Goal: Task Accomplishment & Management: Complete application form

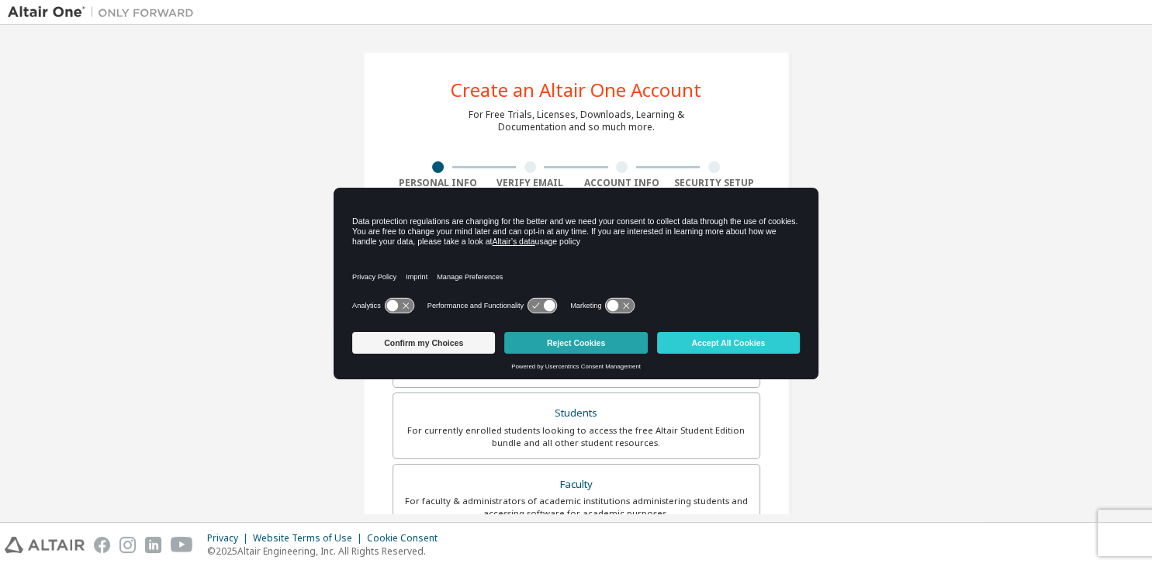
click at [586, 341] on button "Reject Cookies" at bounding box center [575, 343] width 143 height 22
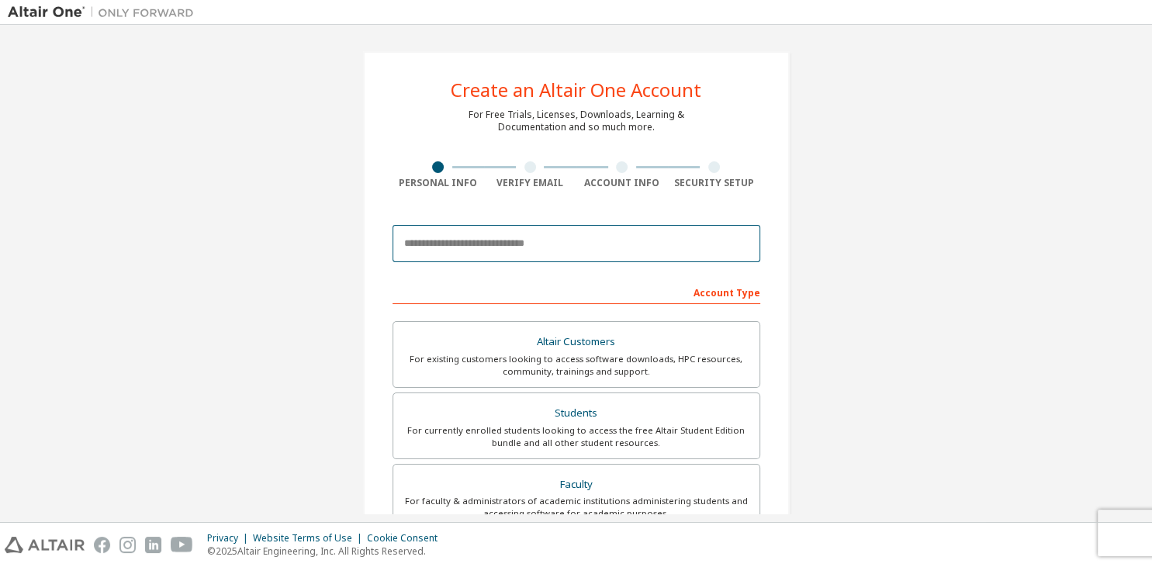
click at [470, 243] on input "email" at bounding box center [577, 243] width 368 height 37
type input "*"
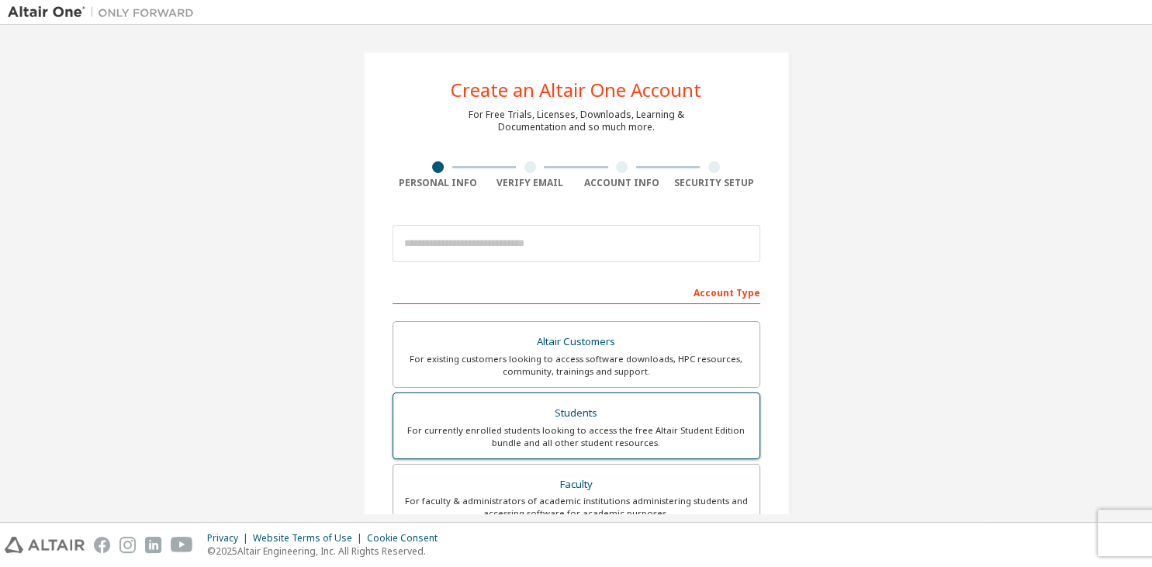
click at [541, 430] on div "For currently enrolled students looking to access the free Altair Student Editi…" at bounding box center [577, 436] width 348 height 25
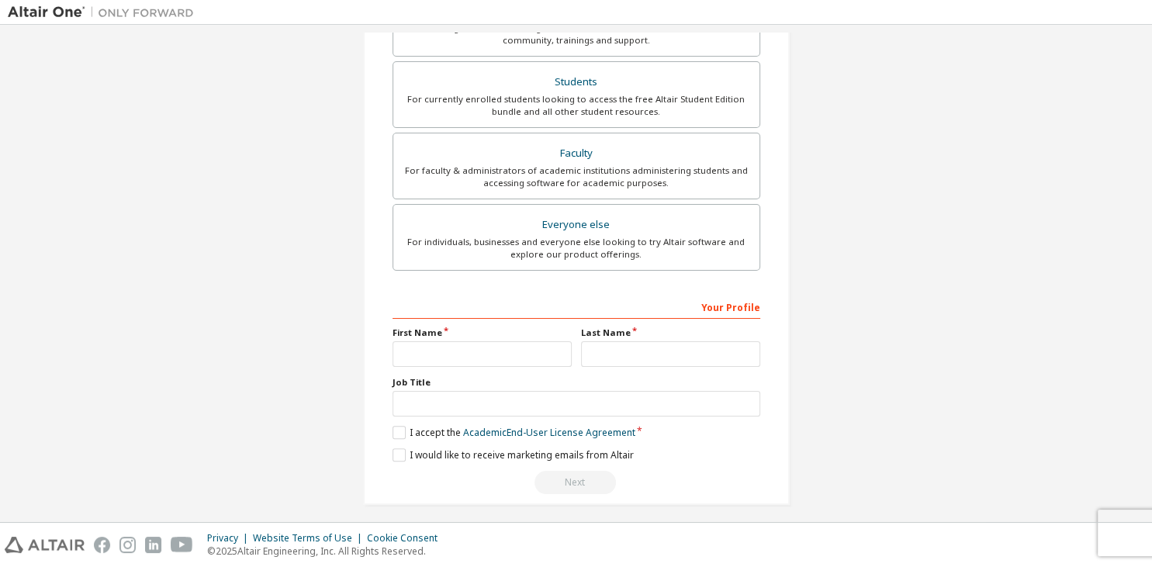
scroll to position [377, 0]
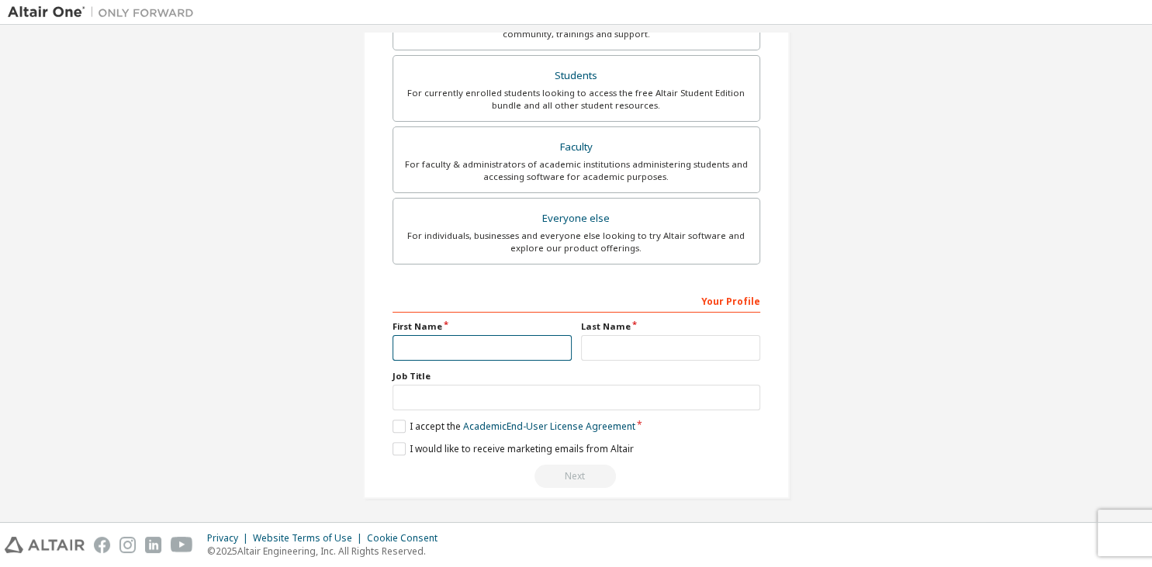
click at [453, 344] on input "text" at bounding box center [482, 348] width 179 height 26
type input "*****"
click at [613, 335] on input "text" at bounding box center [670, 348] width 179 height 26
type input "******"
click at [437, 402] on input "text" at bounding box center [577, 398] width 368 height 26
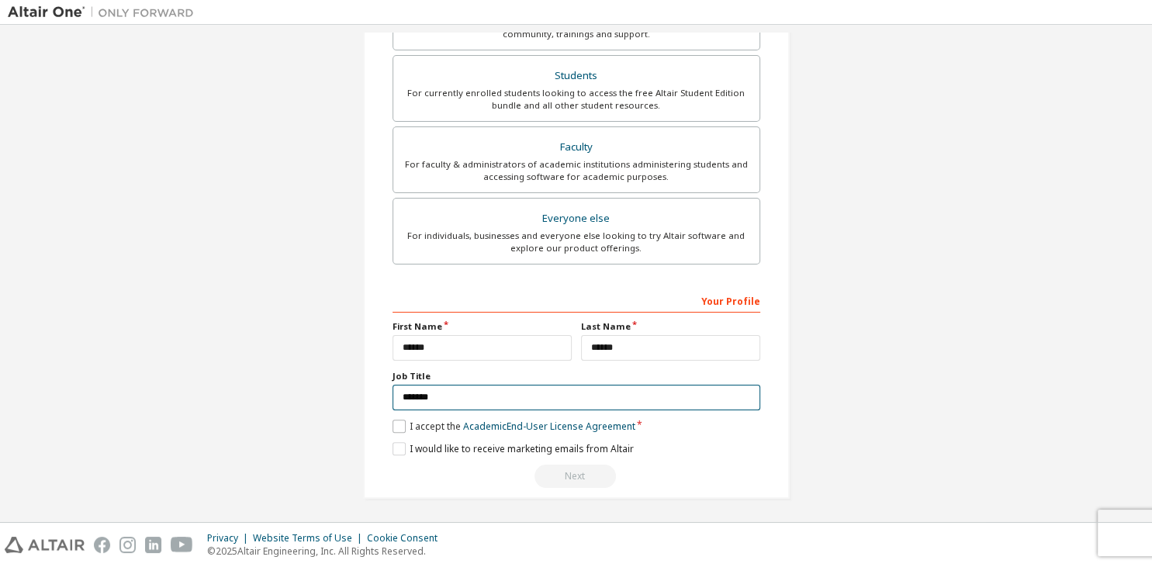
type input "*******"
click at [395, 426] on label "I accept the Academic End-User License Agreement" at bounding box center [514, 426] width 243 height 13
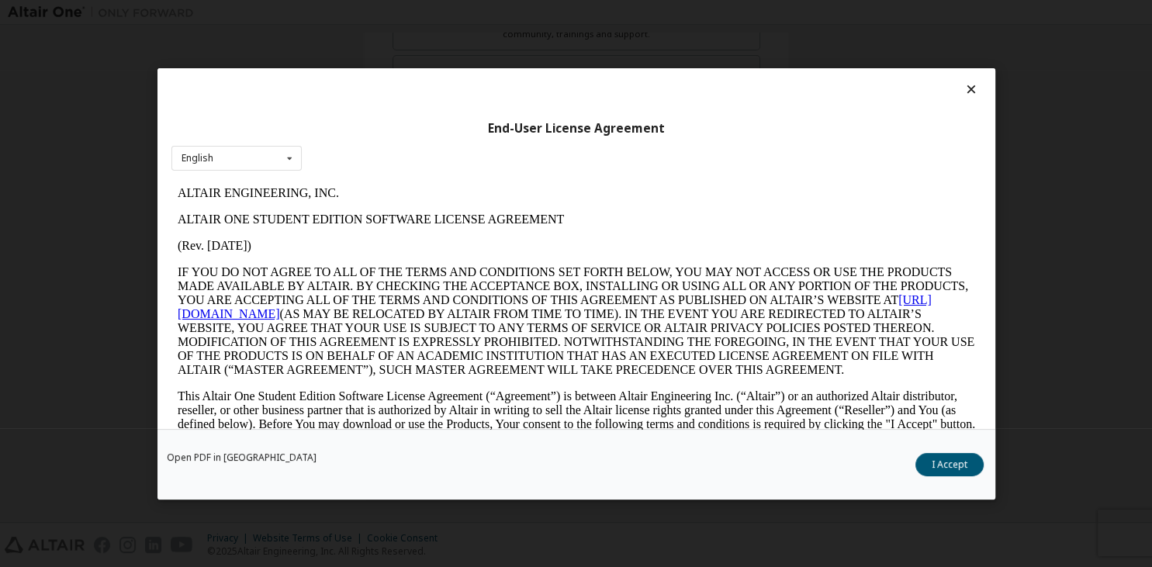
scroll to position [0, 0]
click at [938, 458] on button "I Accept" at bounding box center [949, 463] width 68 height 23
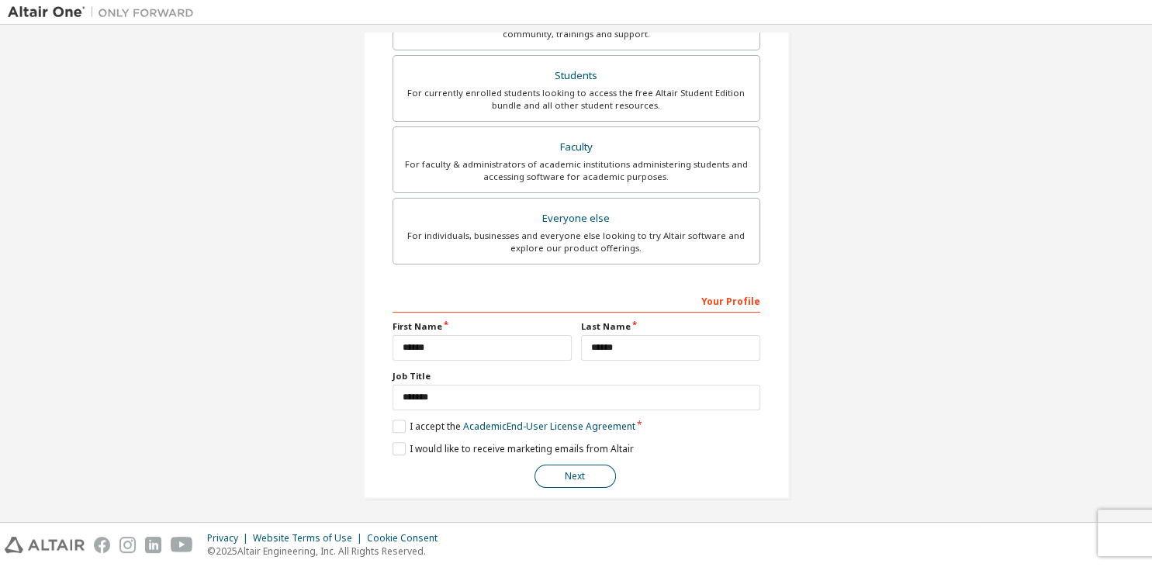
click at [582, 476] on button "Next" at bounding box center [575, 476] width 81 height 23
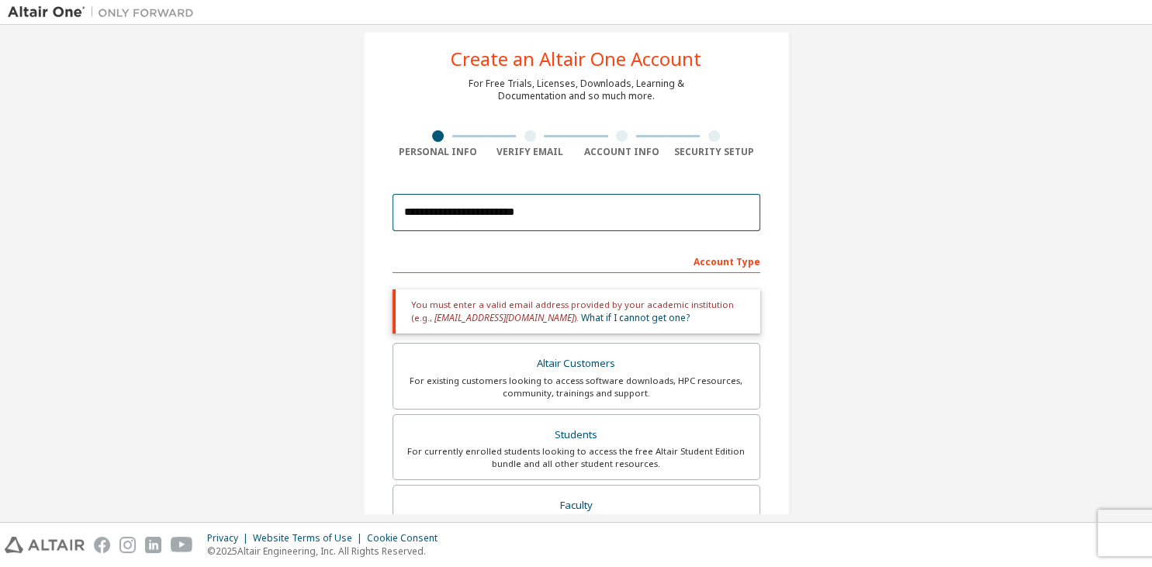
scroll to position [16, 0]
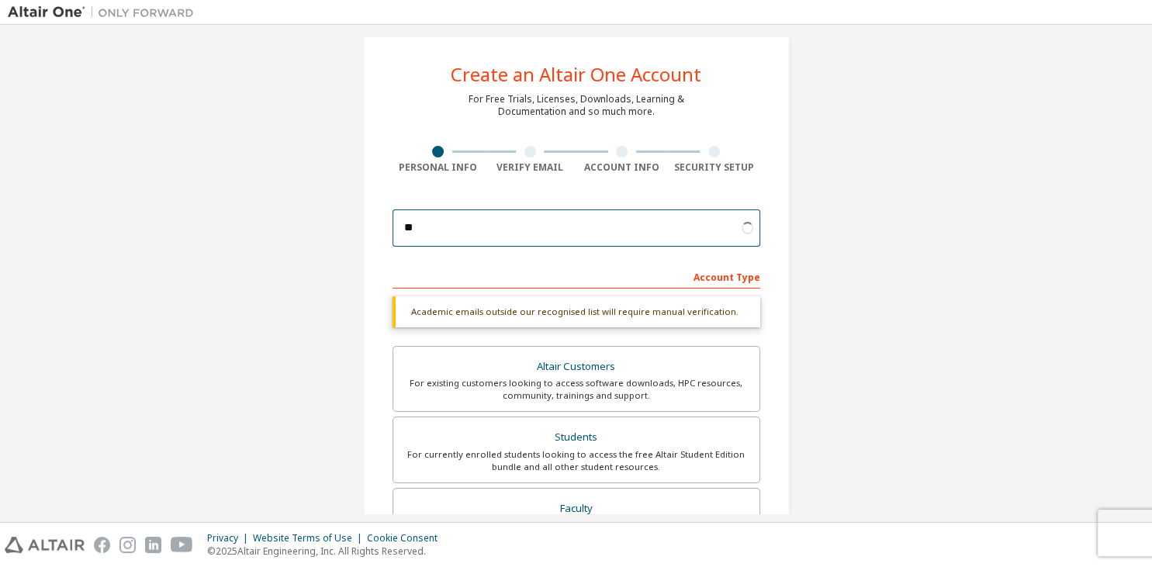
type input "*"
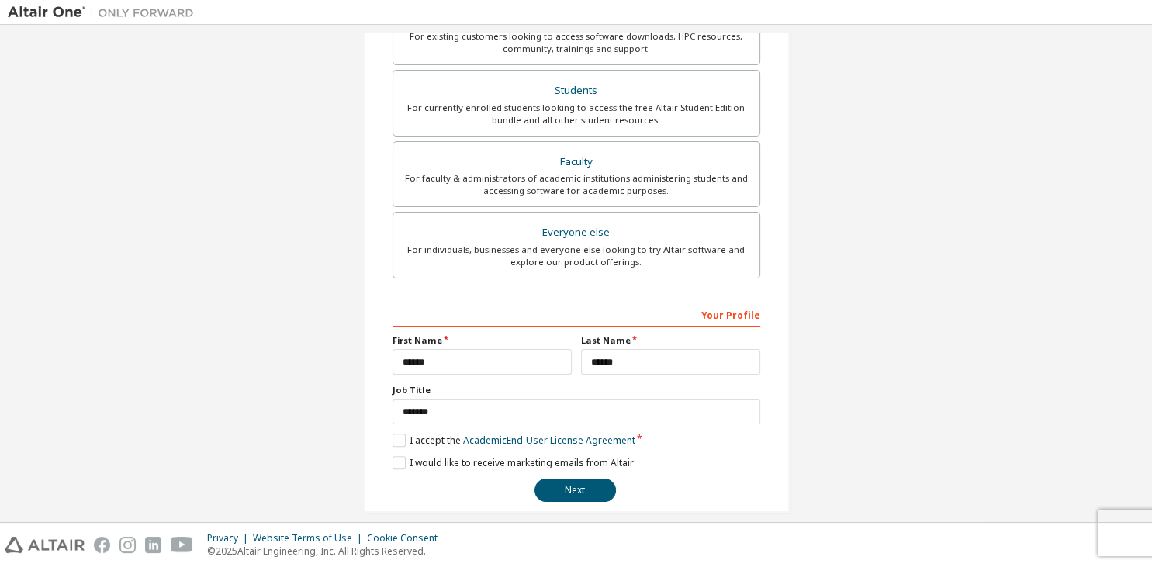
scroll to position [337, 0]
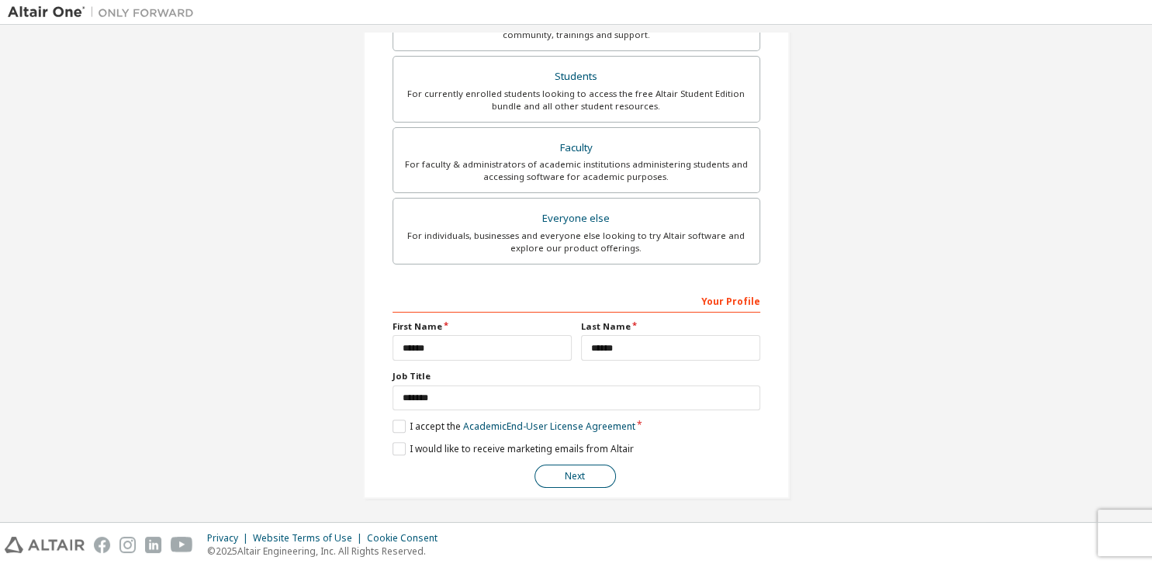
type input "**********"
click at [573, 479] on button "Next" at bounding box center [575, 476] width 81 height 23
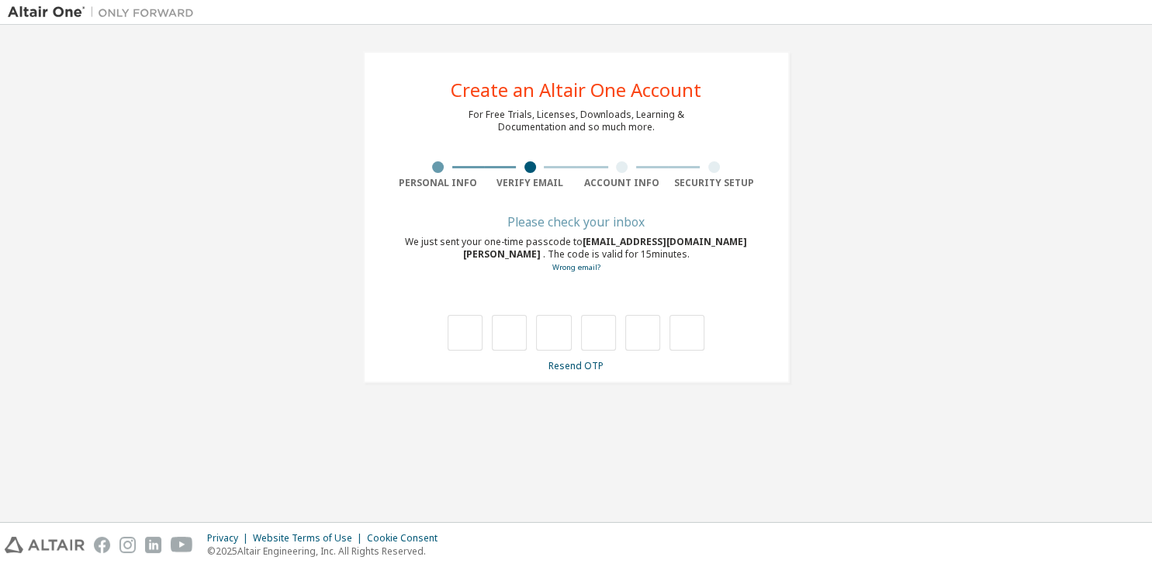
scroll to position [0, 0]
click at [459, 330] on input "text" at bounding box center [465, 333] width 35 height 36
paste input "*"
type input "*"
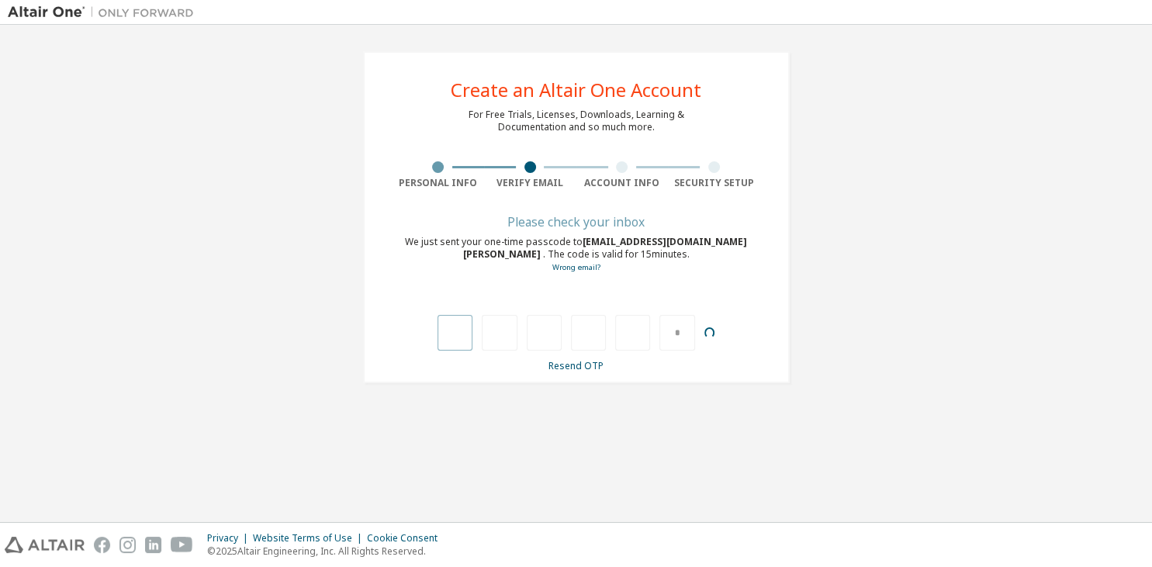
type input "*"
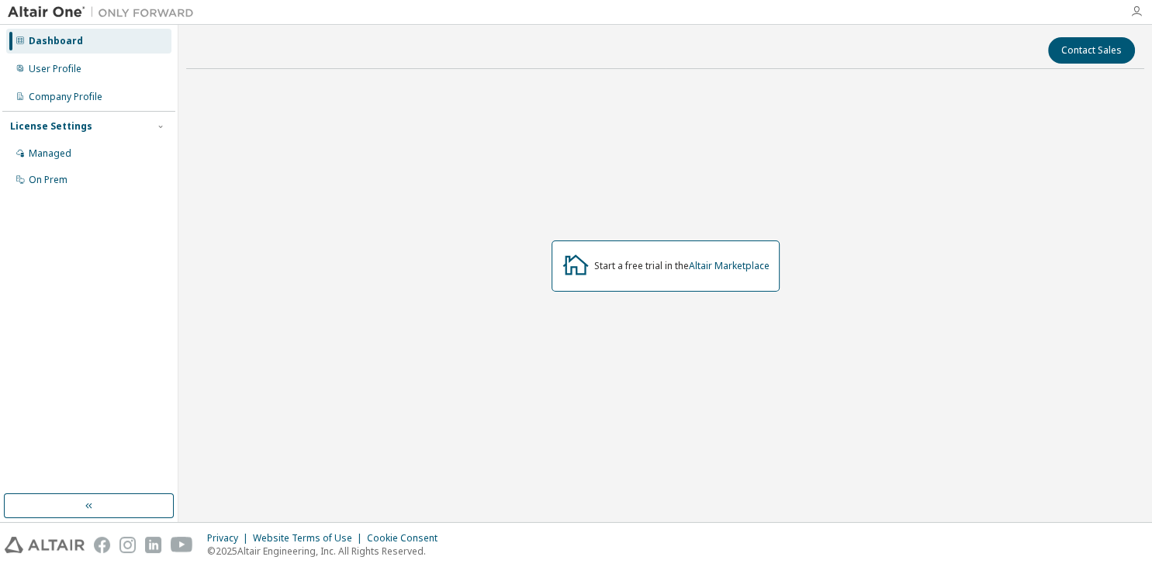
click at [1137, 12] on icon "button" at bounding box center [1136, 11] width 12 height 12
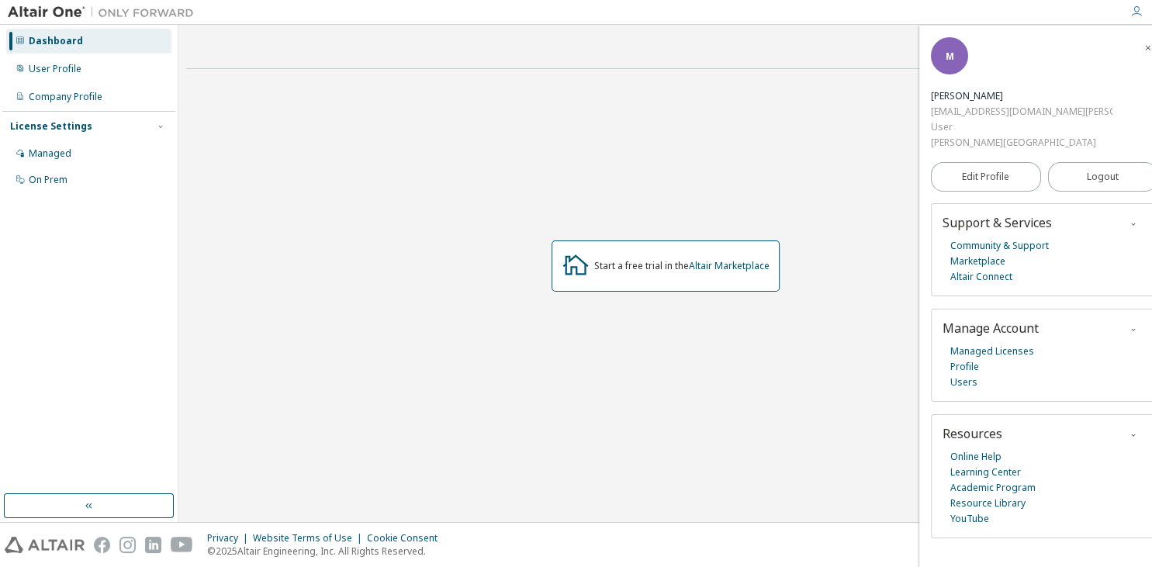
click at [649, 156] on div "Start a free trial in the Altair Marketplace" at bounding box center [665, 265] width 958 height 369
click at [75, 93] on div "Company Profile" at bounding box center [66, 97] width 74 height 12
